Goal: Task Accomplishment & Management: Use online tool/utility

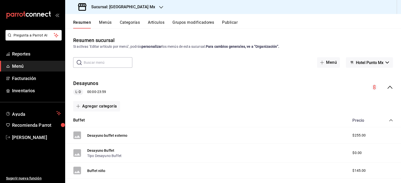
scroll to position [94, 0]
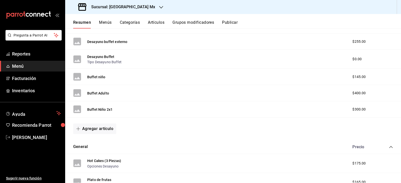
click at [38, 67] on span "Menú" at bounding box center [36, 66] width 49 height 7
click at [132, 3] on div "Sucursal: [GEOGRAPHIC_DATA] Mx" at bounding box center [117, 7] width 96 height 14
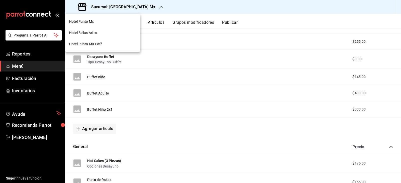
click at [102, 31] on div "Hotel Bellas Artes" at bounding box center [102, 32] width 67 height 5
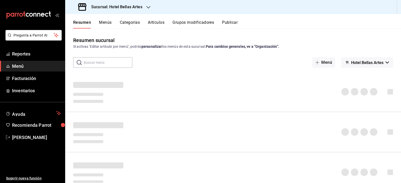
click at [35, 61] on link "Menú" at bounding box center [32, 66] width 65 height 11
click at [36, 53] on span "Reportes" at bounding box center [36, 54] width 49 height 7
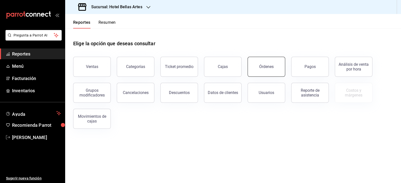
click at [265, 72] on button "Órdenes" at bounding box center [267, 67] width 38 height 20
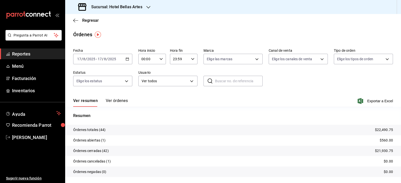
click at [110, 64] on div "Fecha [DATE] [DATE] - [DATE] [DATE] Hora inicio 00:00 Hora inicio Hora fin 23:5…" at bounding box center [233, 69] width 320 height 46
click at [113, 59] on input "2025" at bounding box center [112, 59] width 9 height 4
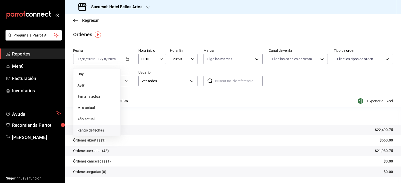
click at [102, 129] on span "Rango de fechas" at bounding box center [96, 130] width 39 height 5
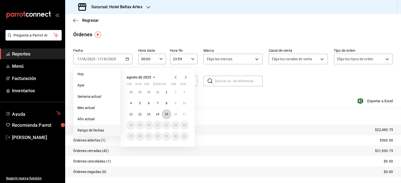
click at [168, 115] on abbr "15" at bounding box center [166, 115] width 3 height 4
click at [178, 115] on button "16" at bounding box center [175, 114] width 9 height 9
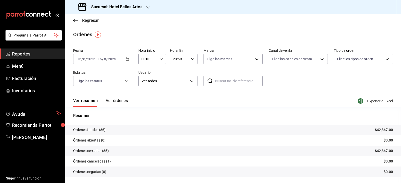
click at [379, 98] on div "Ver resumen Ver órdenes Exportar a Excel" at bounding box center [233, 100] width 320 height 15
click at [379, 103] on span "Exportar a Excel" at bounding box center [376, 101] width 34 height 6
drag, startPoint x: 178, startPoint y: 29, endPoint x: 172, endPoint y: 30, distance: 6.1
click at [179, 29] on main "Regresar Órdenes Fecha [DATE] [DATE] - [DATE] [DATE] Hora inicio 00:00 Hora ini…" at bounding box center [233, 105] width 336 height 183
click at [90, 21] on span "Regresar" at bounding box center [90, 20] width 17 height 5
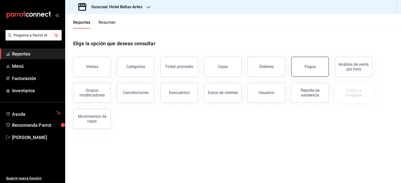
click at [313, 72] on button "Pagos" at bounding box center [310, 67] width 38 height 20
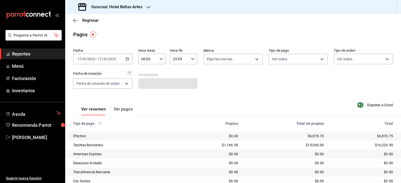
click at [104, 58] on input "8" at bounding box center [105, 59] width 3 height 4
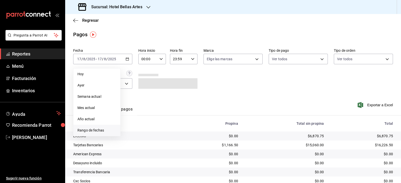
click at [82, 132] on span "Rango de fechas" at bounding box center [96, 130] width 39 height 5
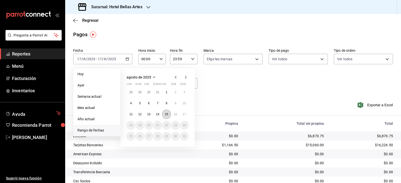
click at [165, 115] on abbr "15" at bounding box center [166, 115] width 3 height 4
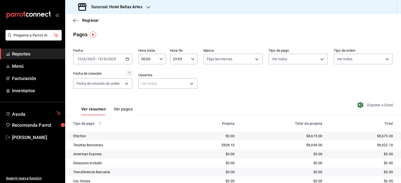
click at [376, 105] on span "Exportar a Excel" at bounding box center [376, 105] width 34 height 6
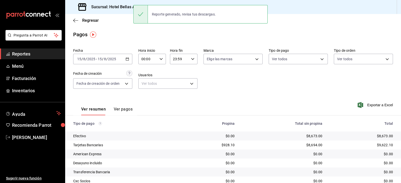
drag, startPoint x: 102, startPoint y: 60, endPoint x: 112, endPoint y: 66, distance: 11.3
click at [102, 60] on span "/" at bounding box center [103, 59] width 2 height 4
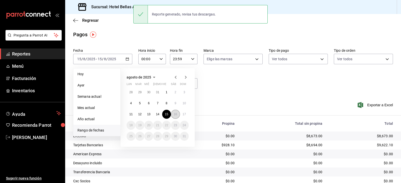
click at [177, 117] on button "16" at bounding box center [175, 114] width 9 height 9
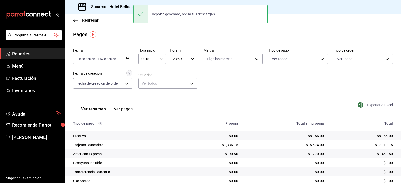
click at [384, 107] on span "Exportar a Excel" at bounding box center [376, 105] width 34 height 6
